Goal: Information Seeking & Learning: Learn about a topic

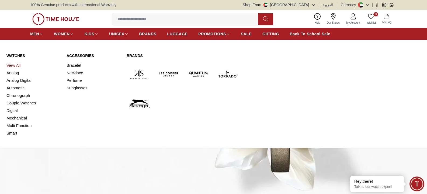
click at [13, 65] on link "View All" at bounding box center [33, 66] width 54 height 8
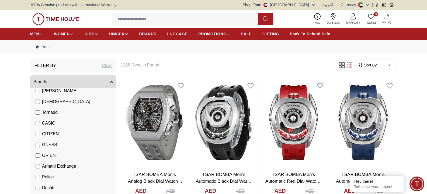
click at [372, 66] on span "Sort By:" at bounding box center [371, 65] width 15 height 5
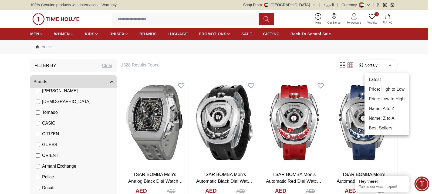
click at [391, 100] on li "Price: Low to High" at bounding box center [386, 99] width 44 height 10
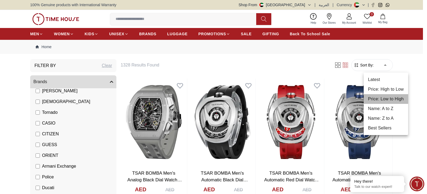
type input "*"
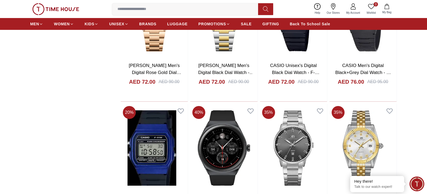
scroll to position [620, 0]
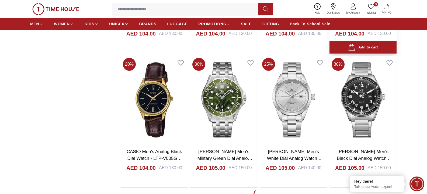
scroll to position [1915, 0]
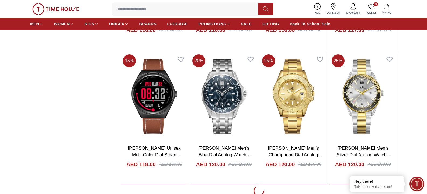
scroll to position [3263, 0]
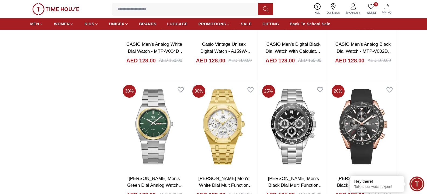
scroll to position [4612, 0]
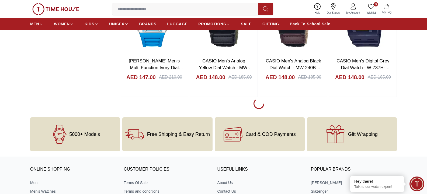
scroll to position [6068, 0]
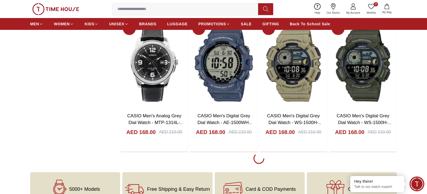
scroll to position [7336, 0]
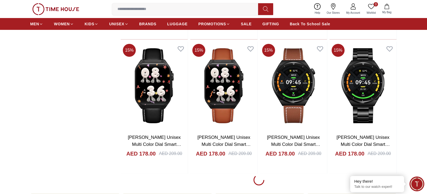
scroll to position [8000, 0]
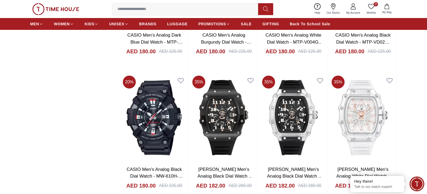
scroll to position [8657, 0]
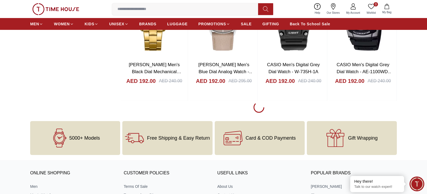
scroll to position [9412, 0]
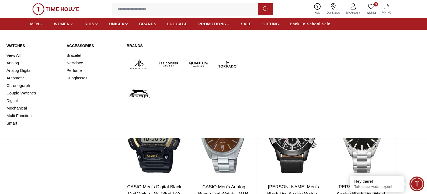
drag, startPoint x: 14, startPoint y: 80, endPoint x: 45, endPoint y: 80, distance: 30.7
click at [14, 80] on link "Automatic" at bounding box center [33, 78] width 54 height 8
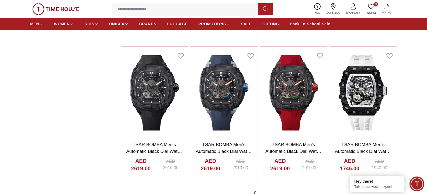
scroll to position [593, 0]
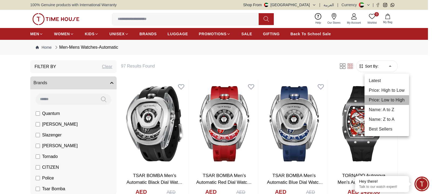
click at [391, 100] on li "Price: Low to High" at bounding box center [386, 100] width 44 height 10
type input "*"
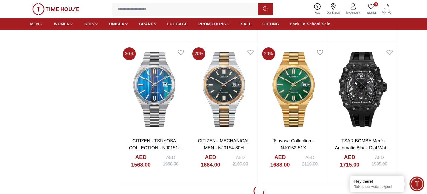
scroll to position [1295, 0]
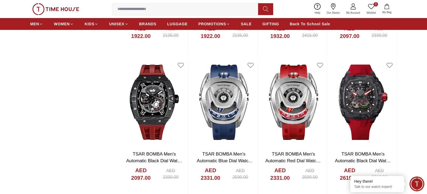
scroll to position [1699, 0]
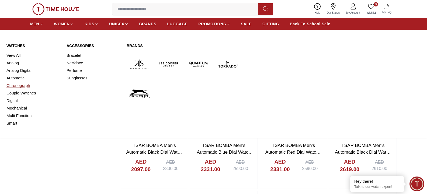
click at [28, 87] on link "Chronograph" at bounding box center [33, 86] width 54 height 8
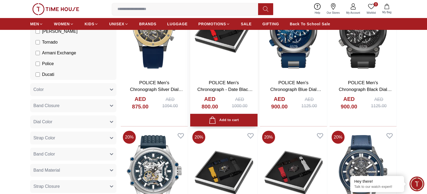
scroll to position [81, 0]
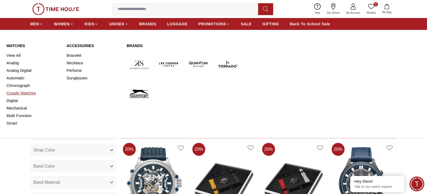
click at [24, 94] on link "Couple Watches" at bounding box center [33, 94] width 54 height 8
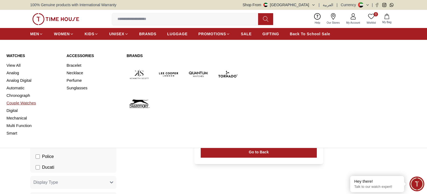
click at [28, 104] on link "Couple Watches" at bounding box center [33, 104] width 54 height 8
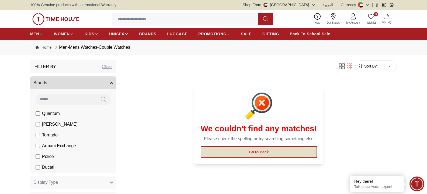
click at [246, 149] on button "Go to Back" at bounding box center [259, 152] width 117 height 11
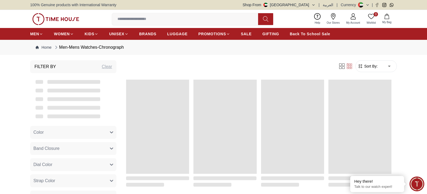
scroll to position [131, 0]
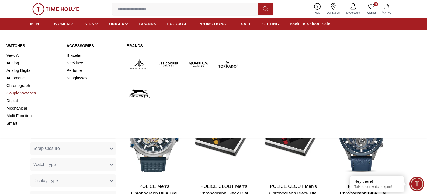
click at [22, 94] on link "Couple Watches" at bounding box center [33, 94] width 54 height 8
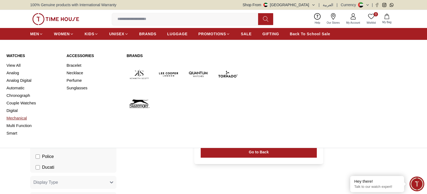
click at [17, 118] on link "Mechanical" at bounding box center [33, 119] width 54 height 8
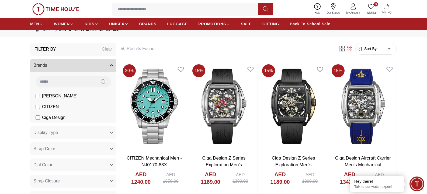
scroll to position [27, 0]
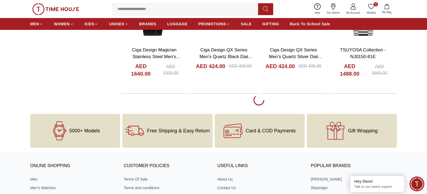
scroll to position [728, 0]
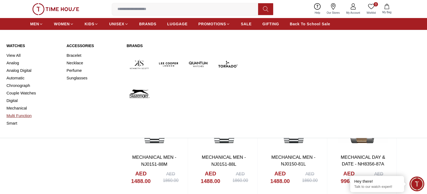
click at [27, 117] on link "Multi Function" at bounding box center [33, 116] width 54 height 8
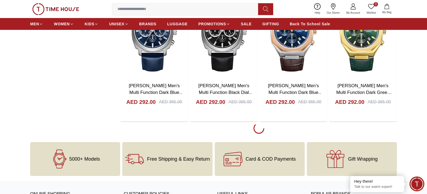
scroll to position [674, 0]
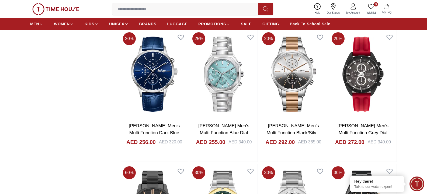
scroll to position [755, 0]
